Goal: Information Seeking & Learning: Check status

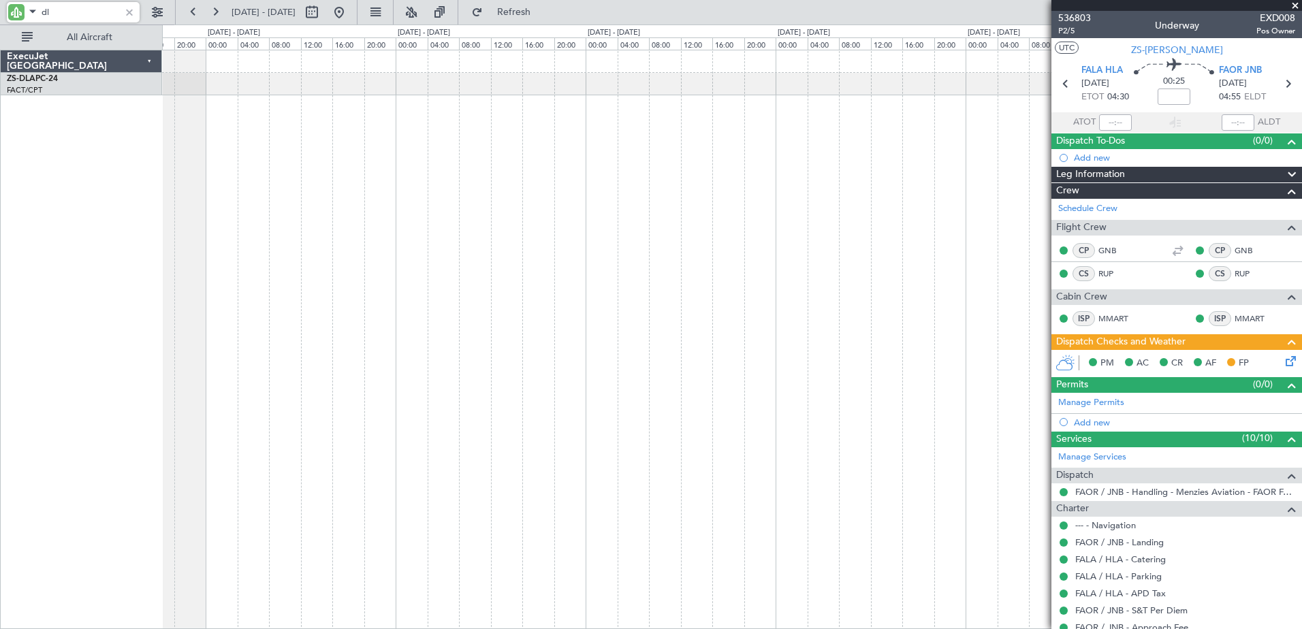
type input "d"
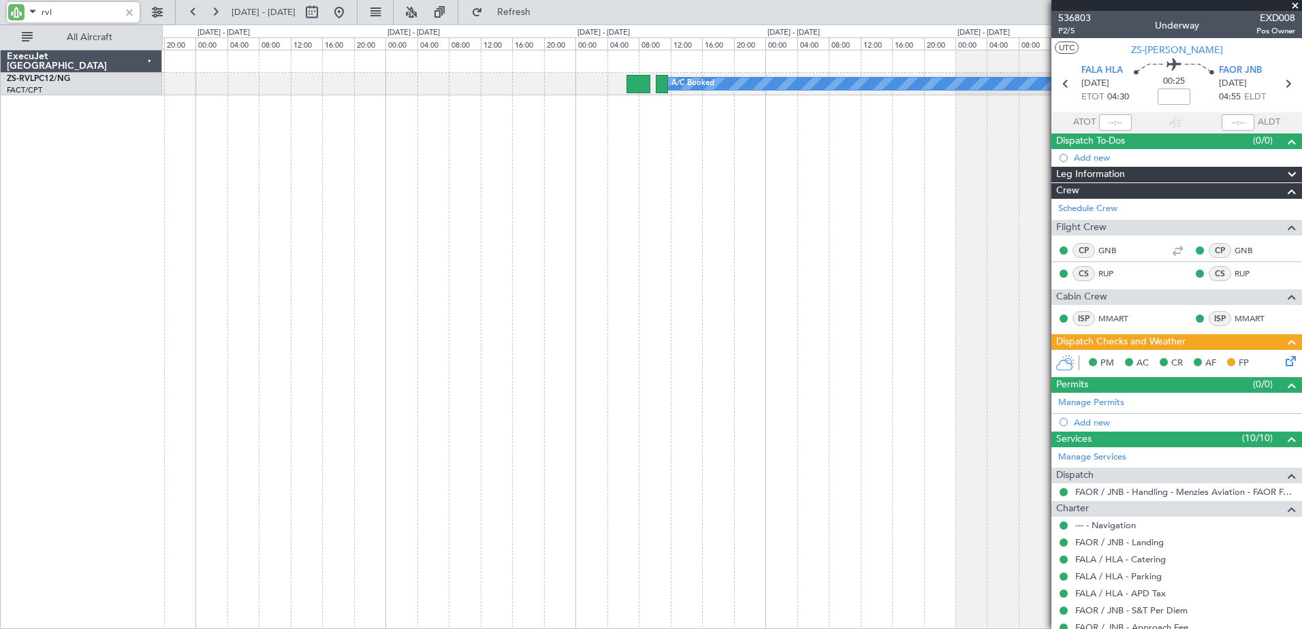
click at [712, 147] on div "A/C Booked A/C Booked" at bounding box center [732, 339] width 1140 height 579
type input "r"
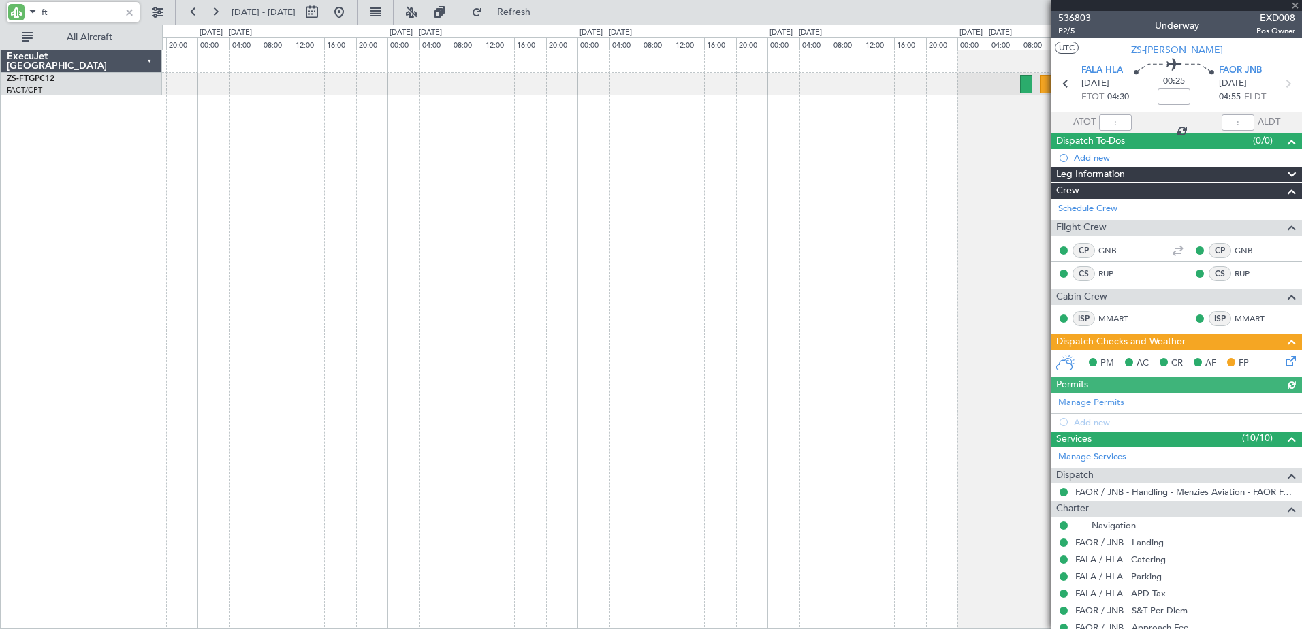
type input "f"
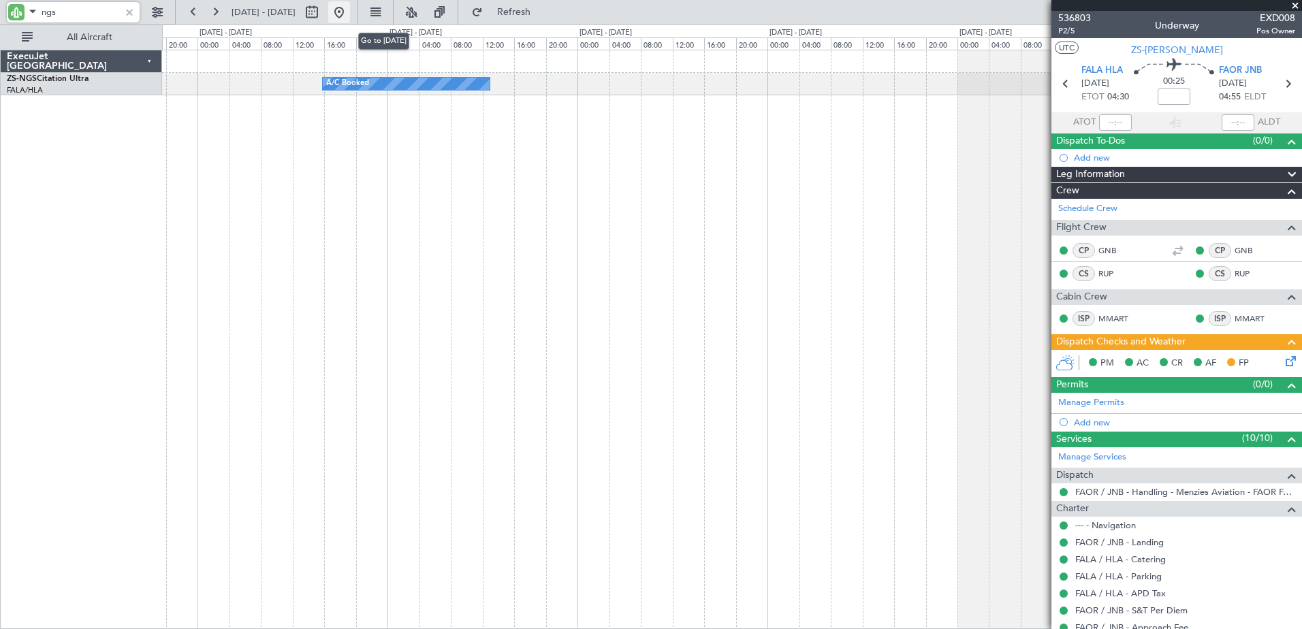
type input "ngs"
click at [350, 7] on button at bounding box center [339, 12] width 22 height 22
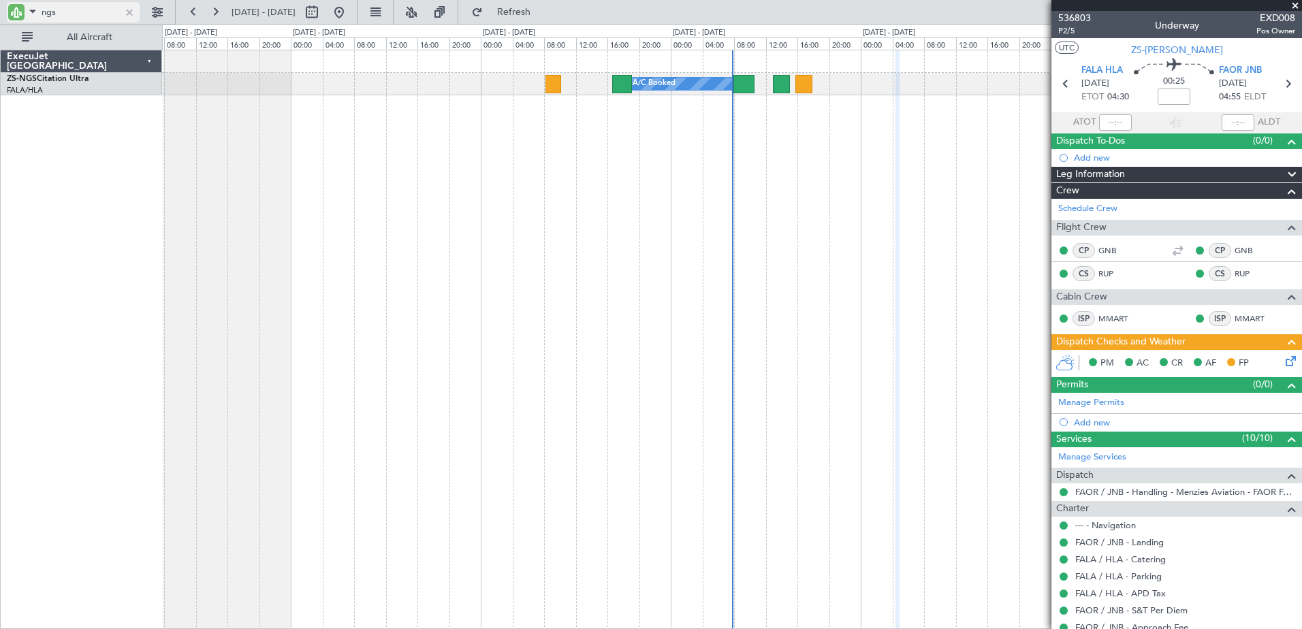
click at [34, 10] on span at bounding box center [33, 11] width 16 height 17
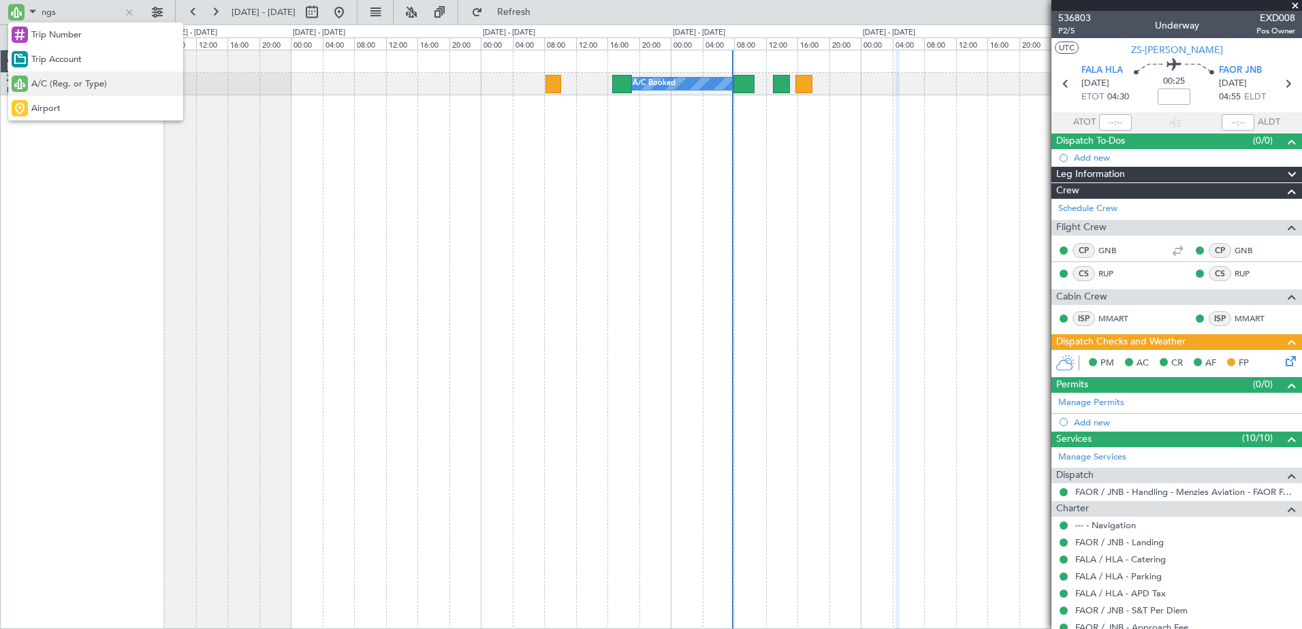
click at [52, 89] on span "A/C (Reg. or Type)" at bounding box center [69, 85] width 76 height 14
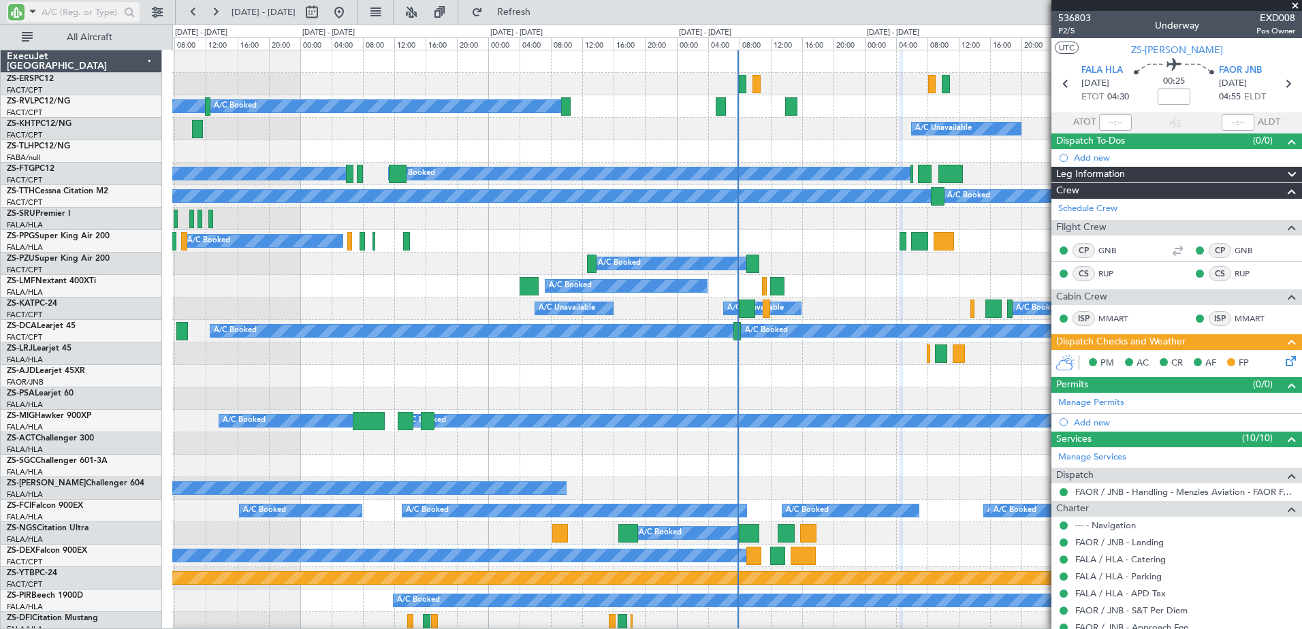
click at [35, 12] on span at bounding box center [33, 11] width 16 height 17
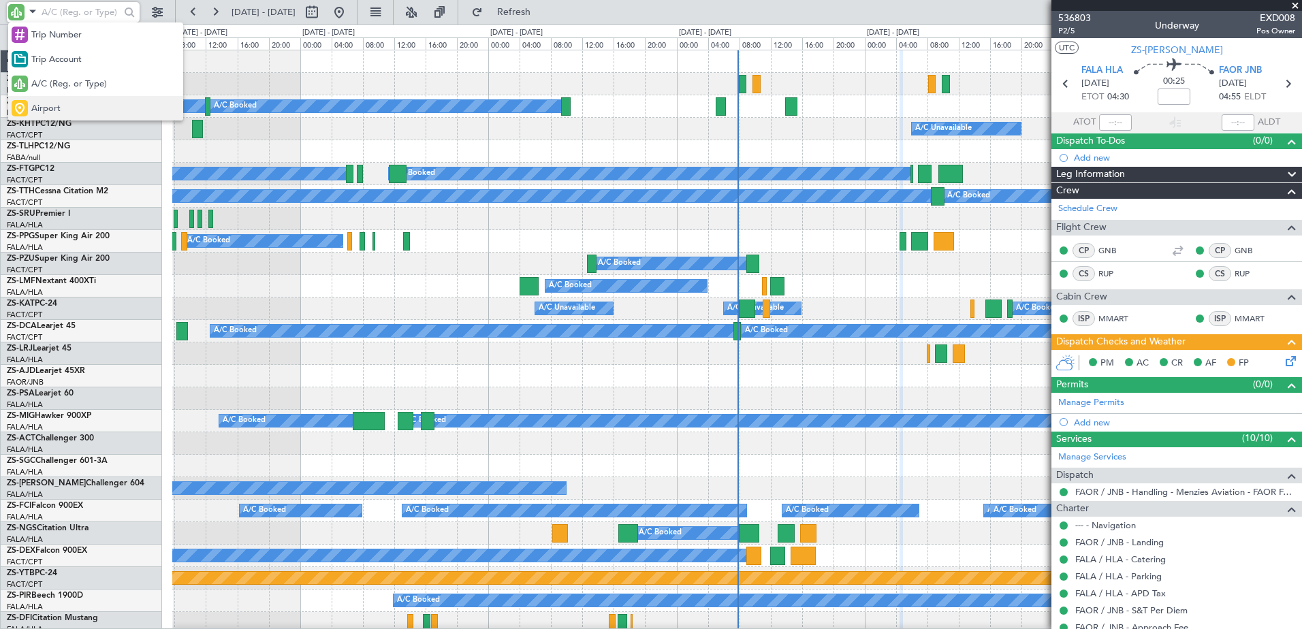
click at [61, 101] on div "Airport" at bounding box center [95, 108] width 175 height 25
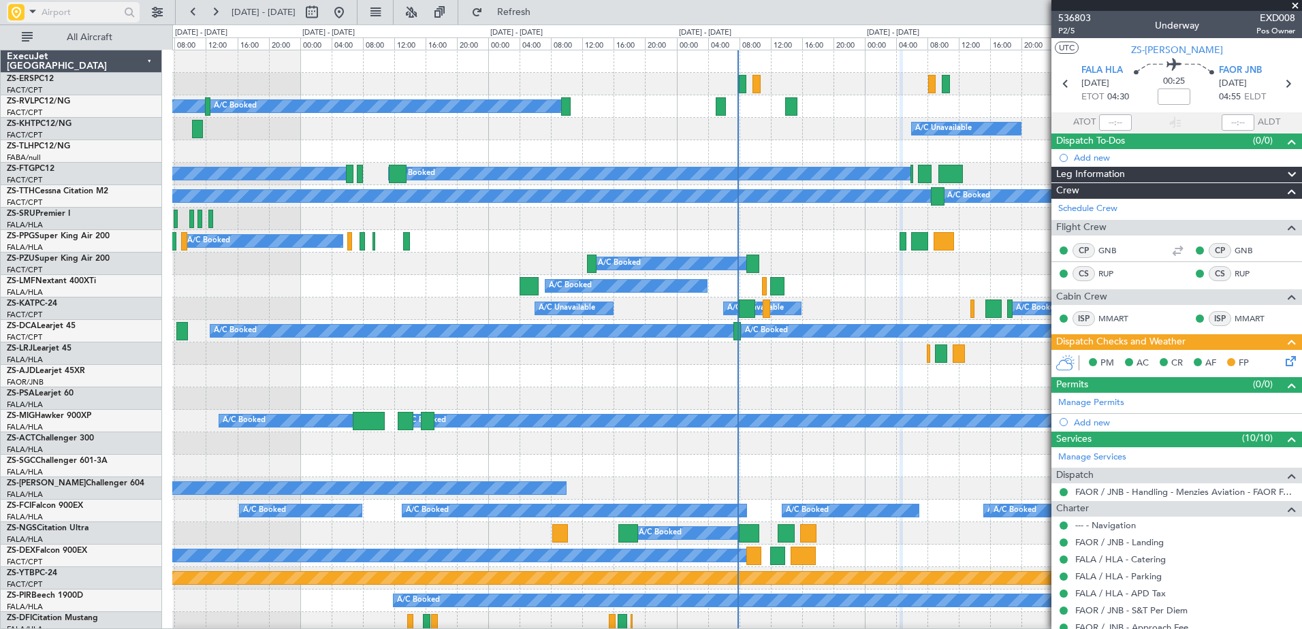
click at [71, 10] on input "text" at bounding box center [81, 12] width 78 height 20
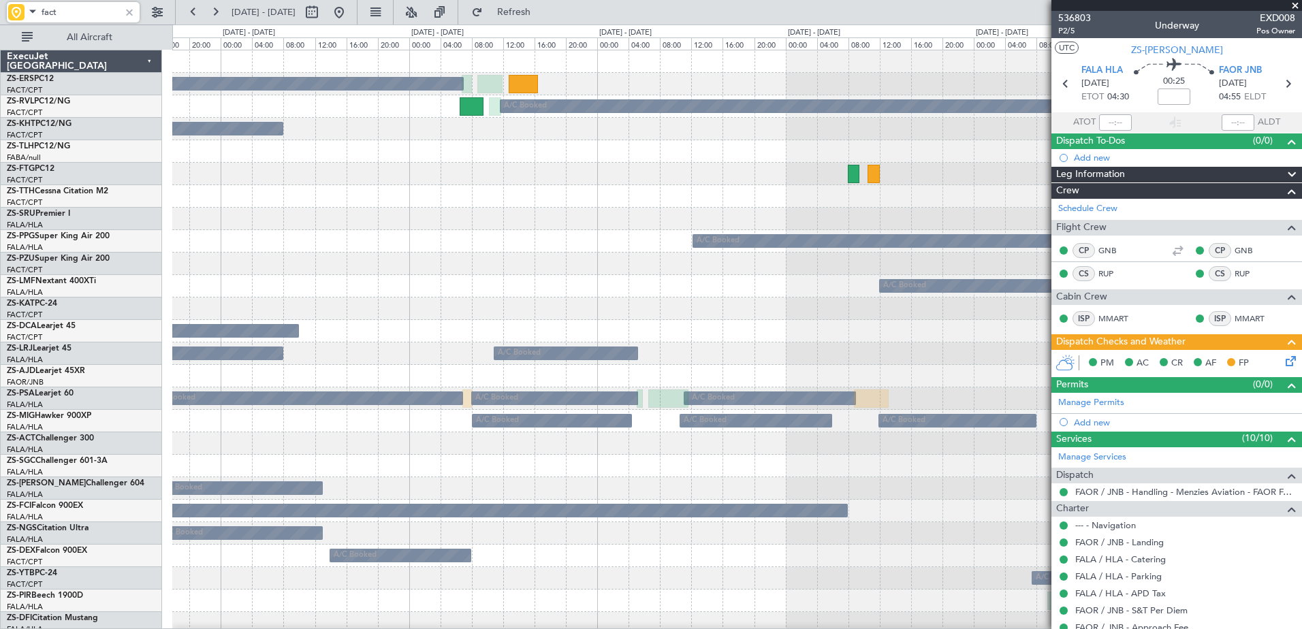
click at [746, 349] on div "A/C Booked A/C Booked A/C Booked A/C Booked A/C Booked A/C Booked A/C Booked A/…" at bounding box center [736, 634] width 1129 height 1168
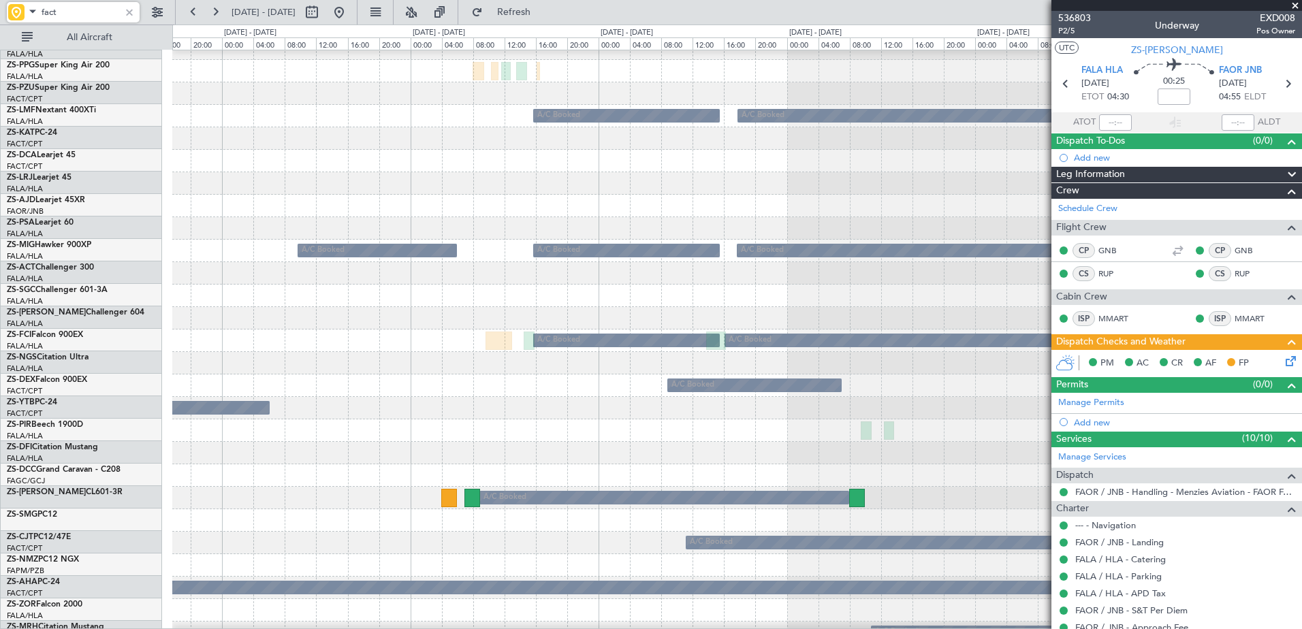
scroll to position [149, 0]
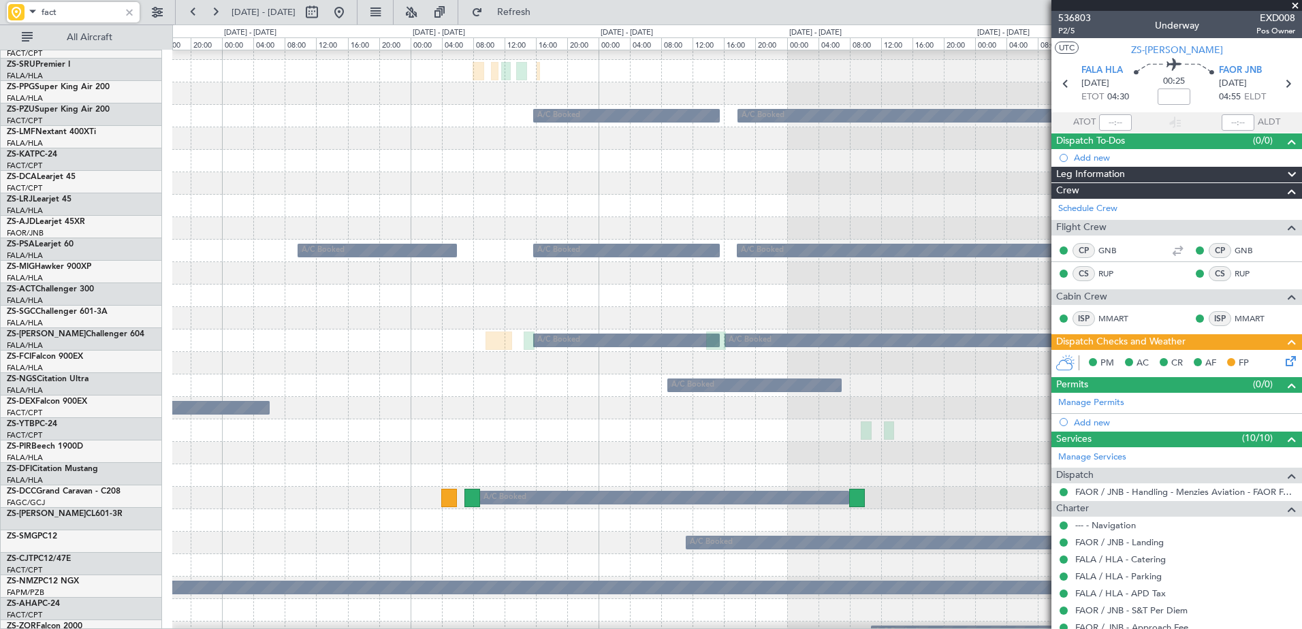
click at [639, 487] on div at bounding box center [736, 475] width 1129 height 22
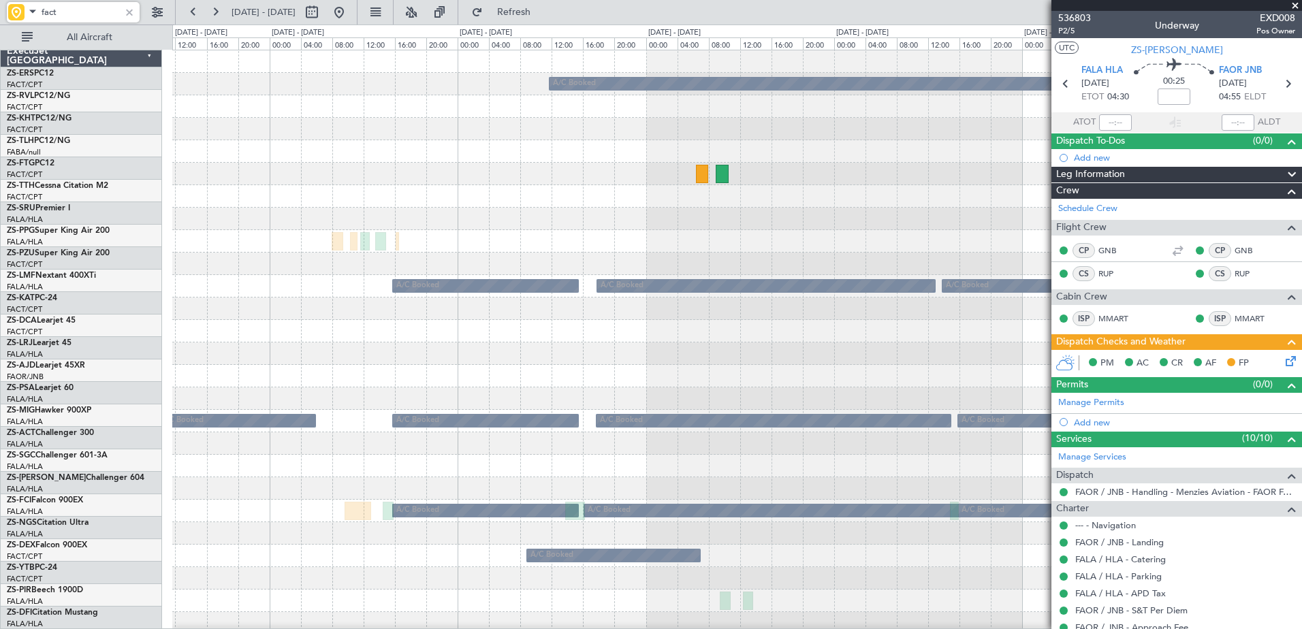
scroll to position [0, 0]
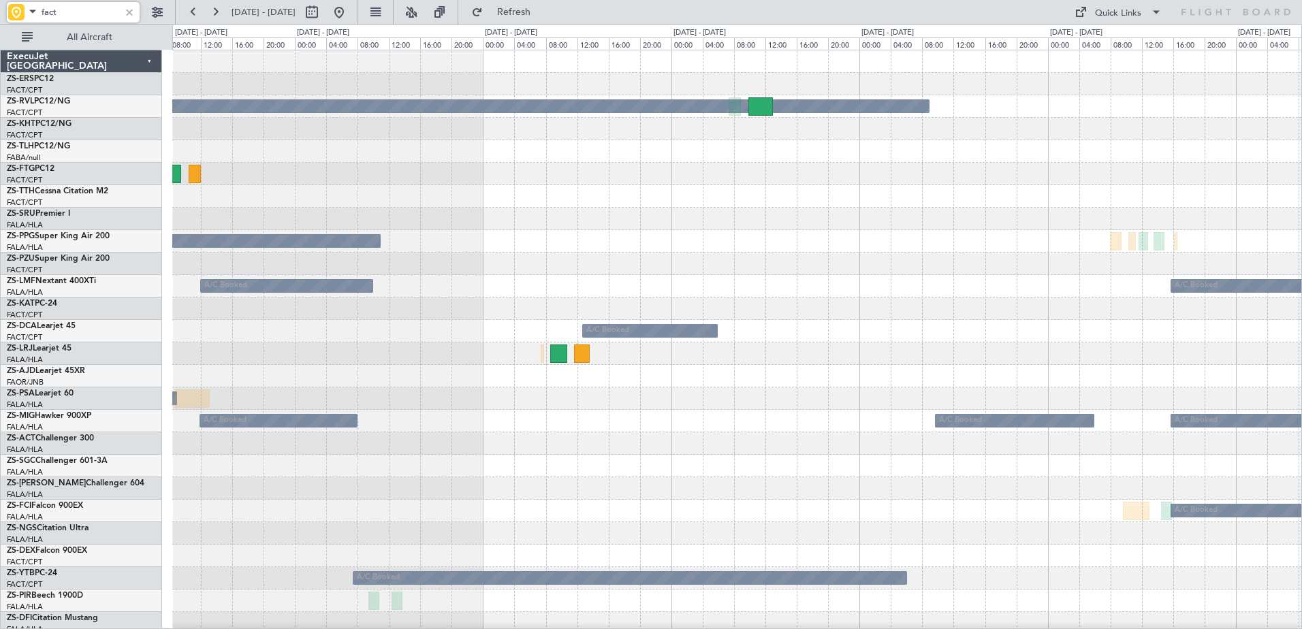
type input "fact"
